Goal: Obtain resource: Download file/media

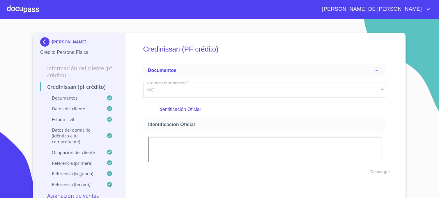
click at [42, 42] on img at bounding box center [46, 41] width 12 height 9
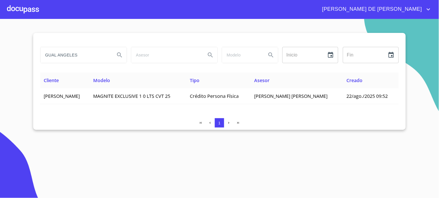
drag, startPoint x: 78, startPoint y: 55, endPoint x: 28, endPoint y: 57, distance: 49.8
click at [28, 57] on section "GUAL ANGELES Inicio ​ Fin ​ Cliente Modelo Tipo Asesor Creado [PERSON_NAME] MAG…" at bounding box center [219, 108] width 439 height 179
click at [121, 56] on icon "Search" at bounding box center [119, 55] width 7 height 7
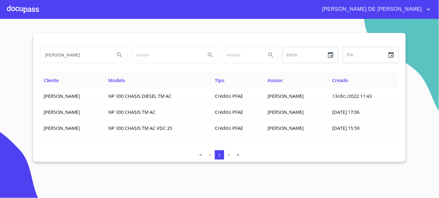
drag, startPoint x: 87, startPoint y: 59, endPoint x: 30, endPoint y: 59, distance: 56.5
click at [30, 59] on section "[PERSON_NAME] Inicio ​ Fin ​ Cliente Modelo Tipo Asesor Creado [PERSON_NAME] [P…" at bounding box center [219, 108] width 439 height 179
type input "[PERSON_NAME]"
click at [119, 59] on button "Search" at bounding box center [120, 55] width 14 height 14
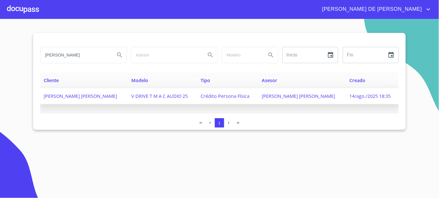
click at [300, 96] on span "[PERSON_NAME] [PERSON_NAME]" at bounding box center [298, 96] width 73 height 6
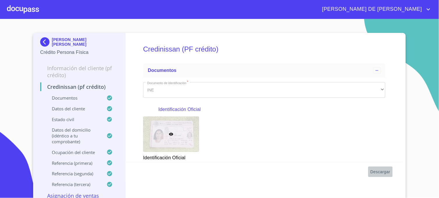
click at [372, 170] on span "Descargar" at bounding box center [381, 171] width 20 height 7
